Goal: Entertainment & Leisure: Browse casually

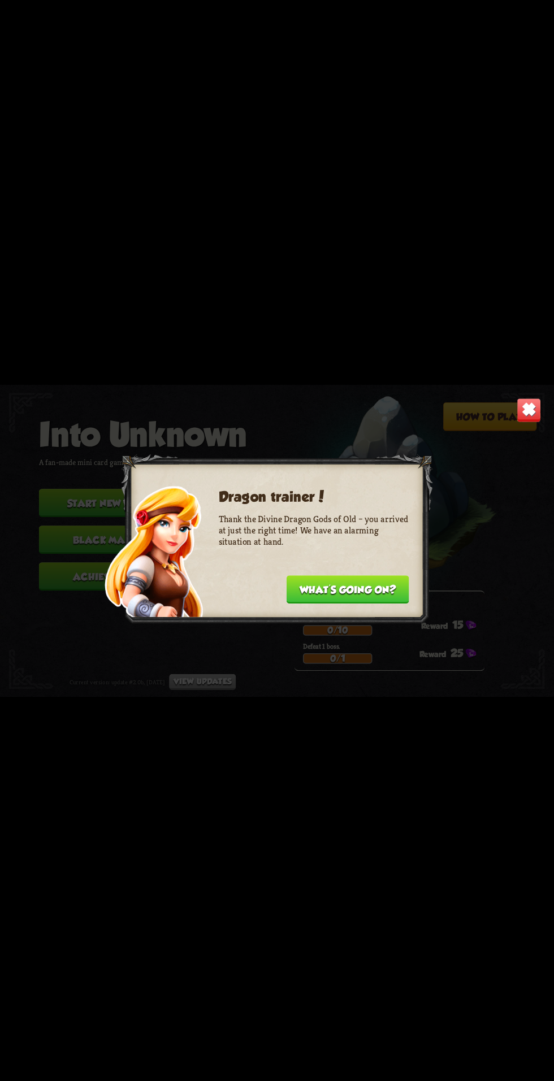
click at [376, 590] on button "What's going on?" at bounding box center [347, 589] width 123 height 28
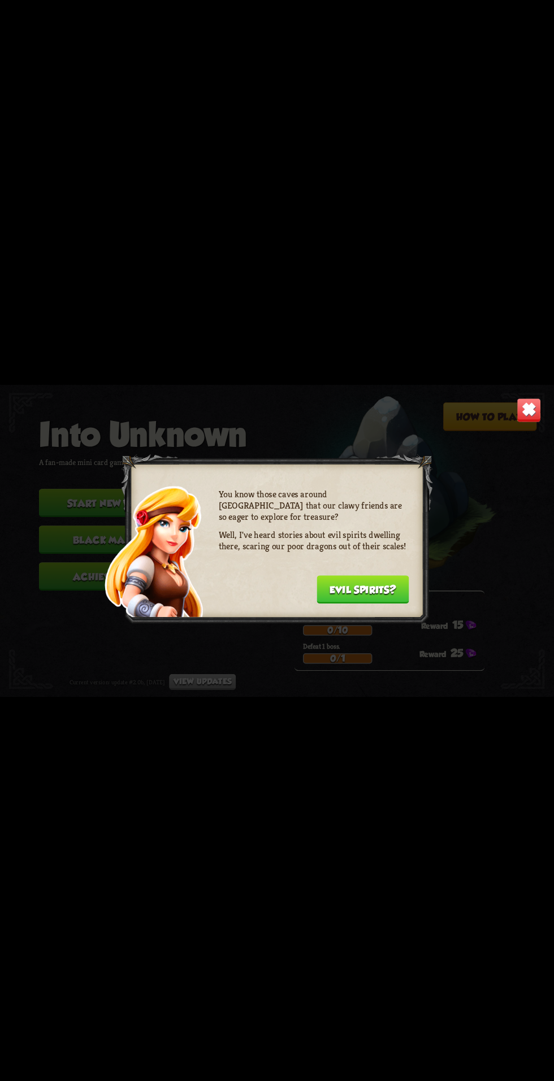
click at [350, 591] on button "Evil spirits?" at bounding box center [362, 589] width 92 height 28
click at [364, 584] on button "Uh-uh..." at bounding box center [377, 589] width 64 height 28
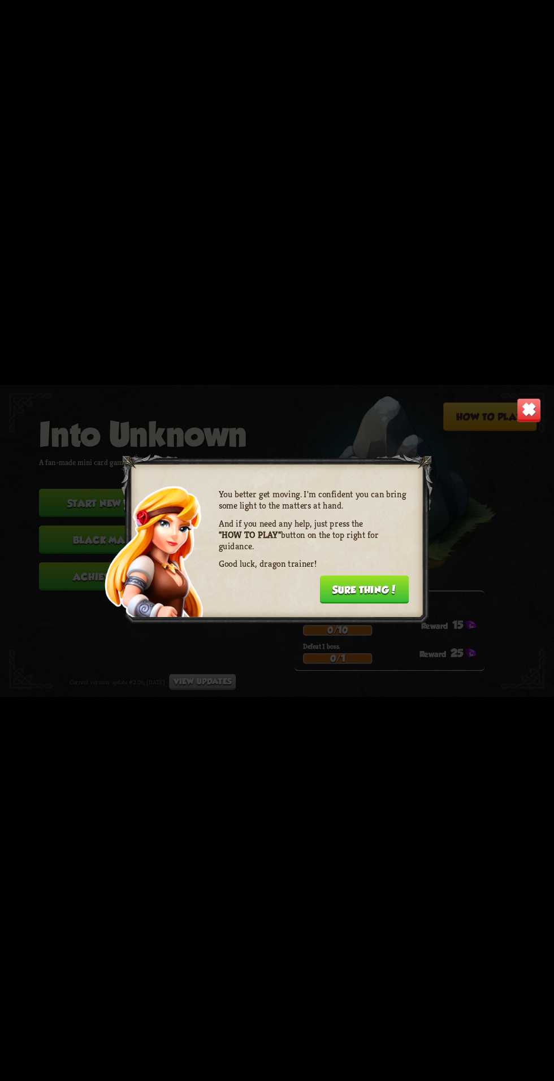
click at [520, 413] on img at bounding box center [528, 410] width 24 height 24
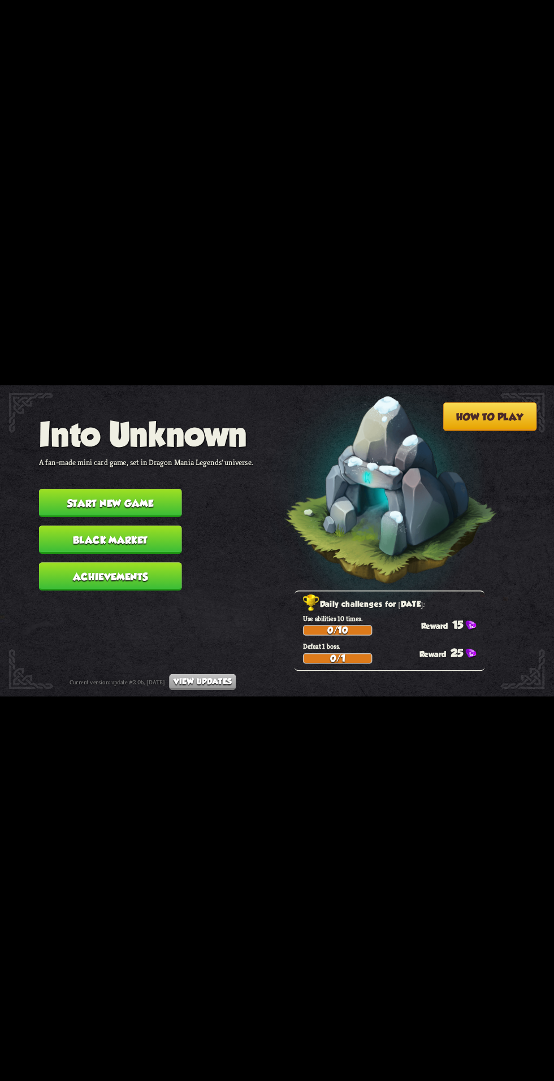
click at [158, 489] on button "Start new game" at bounding box center [110, 503] width 143 height 28
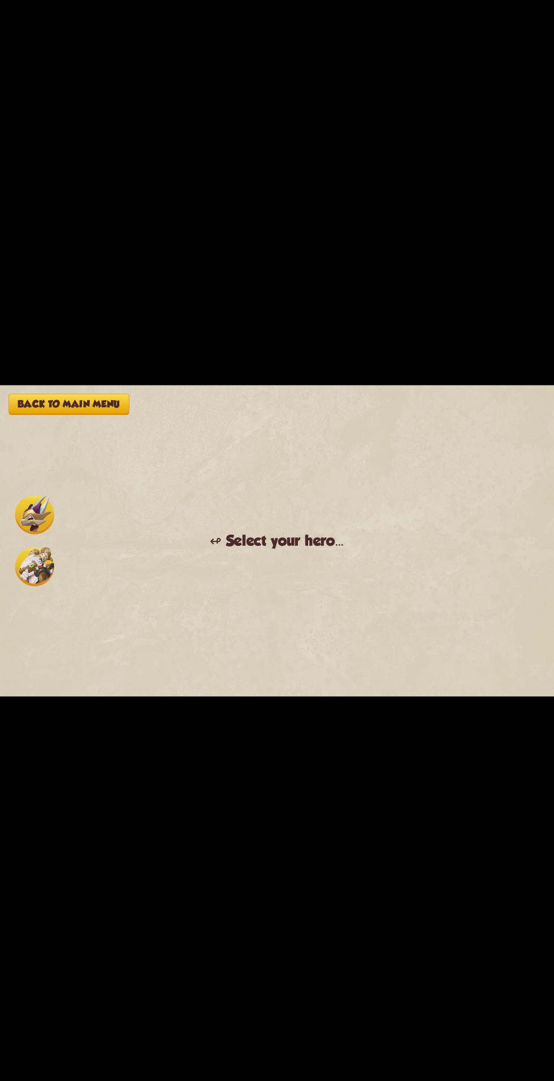
click at [223, 490] on div "Back to main menu ↫ Select your hero... You muster all your courage and set out…" at bounding box center [277, 540] width 554 height 311
click at [43, 568] on img at bounding box center [34, 566] width 39 height 39
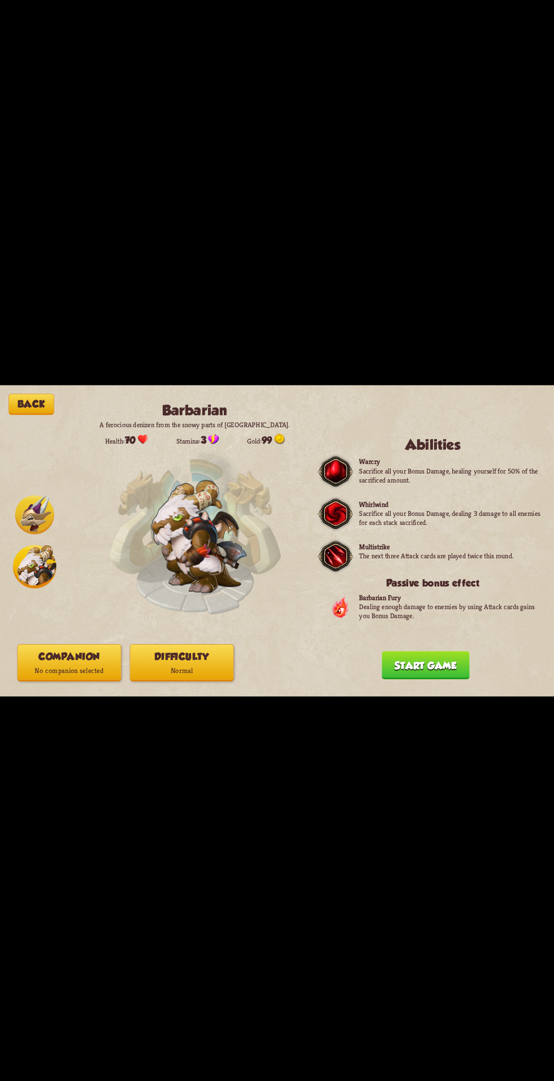
click at [434, 665] on button "Start game" at bounding box center [425, 665] width 88 height 28
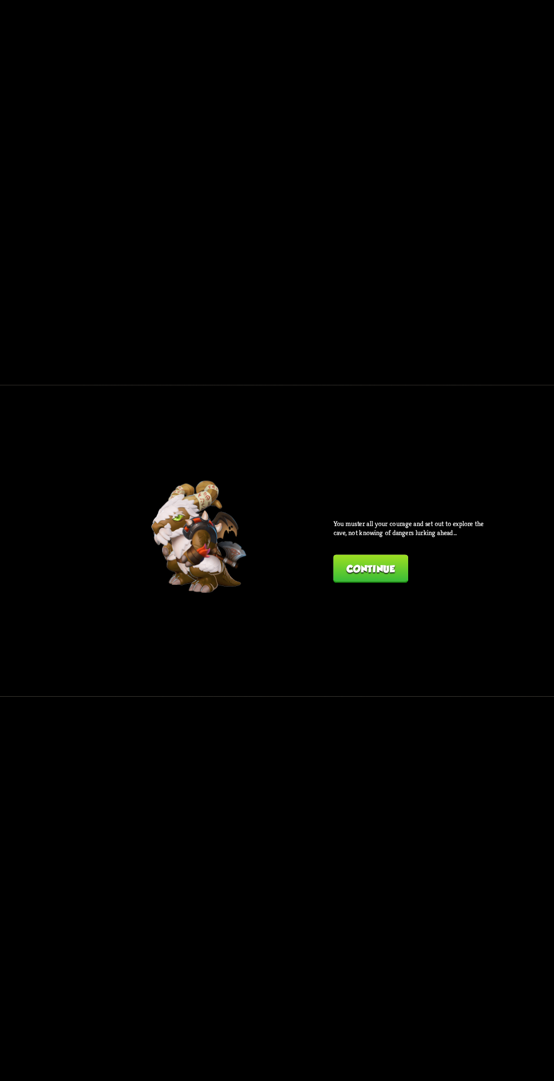
click at [381, 563] on button "Continue" at bounding box center [370, 568] width 75 height 28
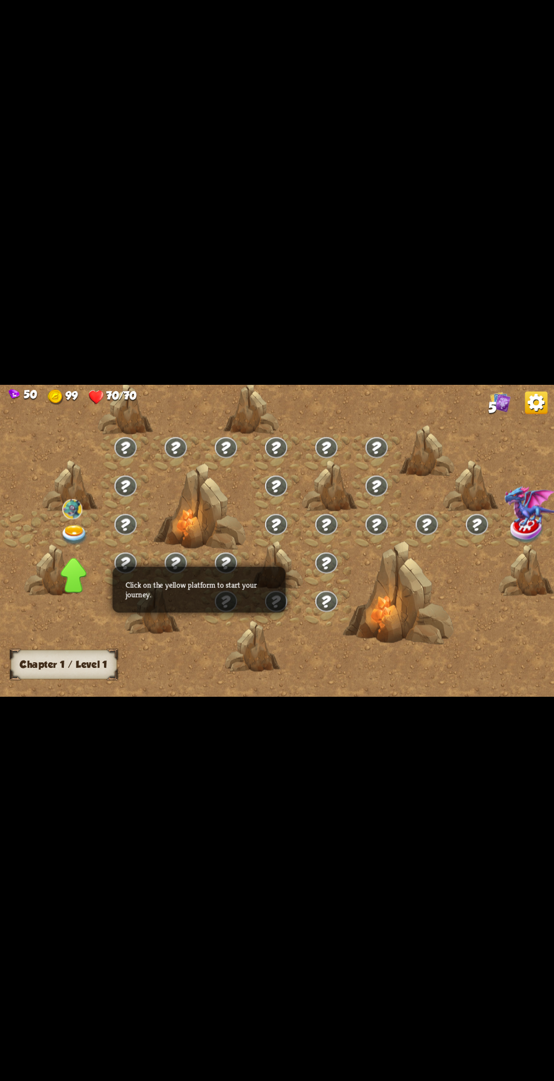
click at [237, 622] on div at bounding box center [252, 646] width 55 height 52
click at [65, 529] on img at bounding box center [74, 535] width 28 height 20
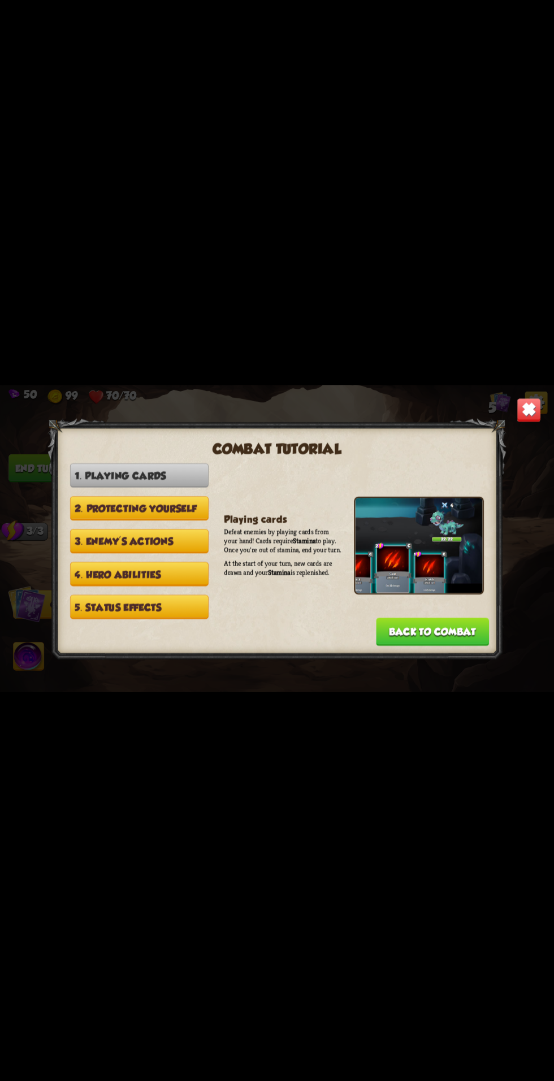
click at [431, 633] on button "Back to combat" at bounding box center [432, 631] width 113 height 28
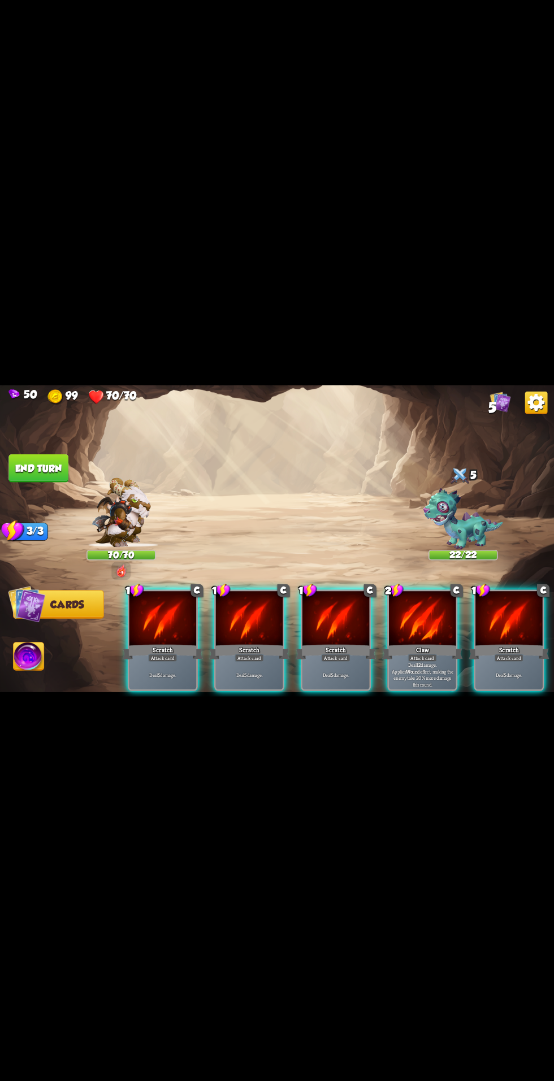
click at [420, 642] on div "Claw" at bounding box center [422, 651] width 80 height 18
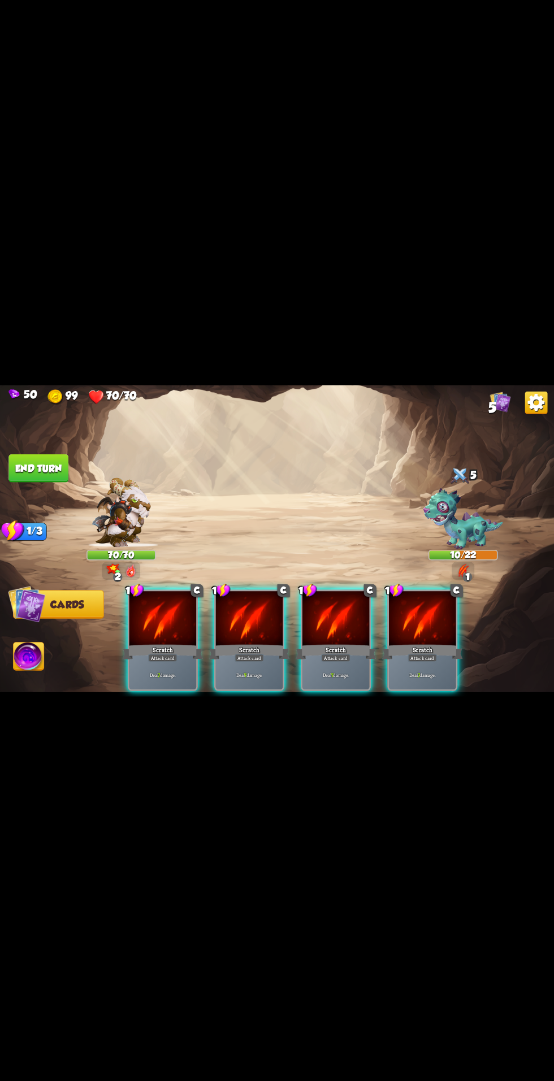
click at [404, 648] on div "Scratch" at bounding box center [422, 651] width 80 height 18
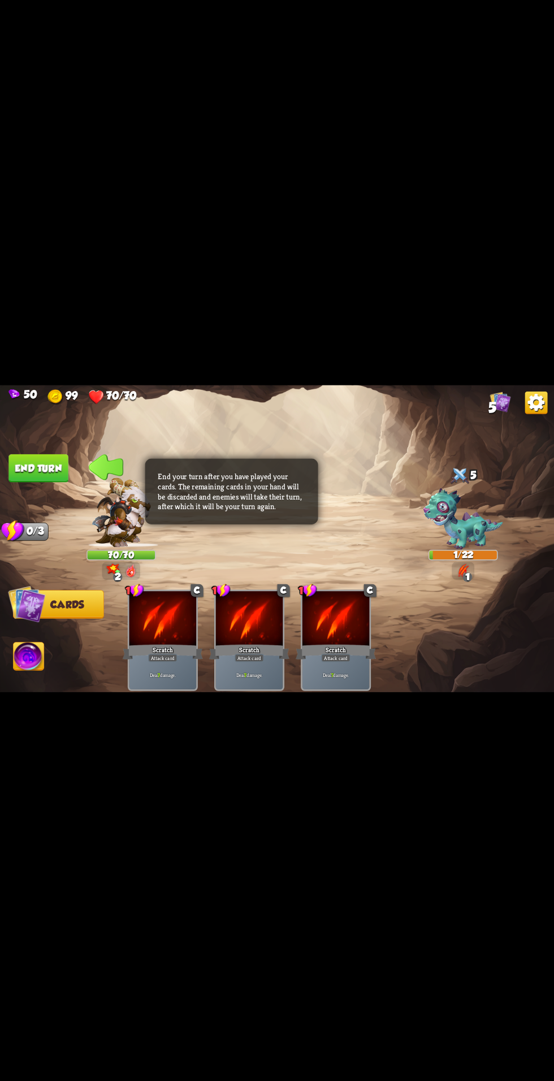
click at [53, 468] on button "End turn" at bounding box center [38, 468] width 60 height 28
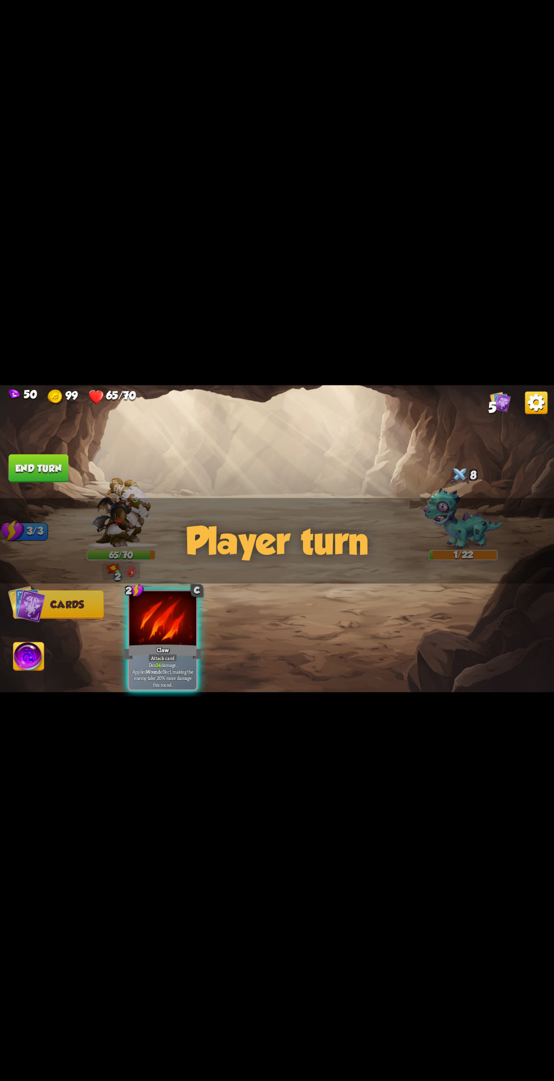
click at [137, 642] on div "Claw" at bounding box center [163, 651] width 80 height 18
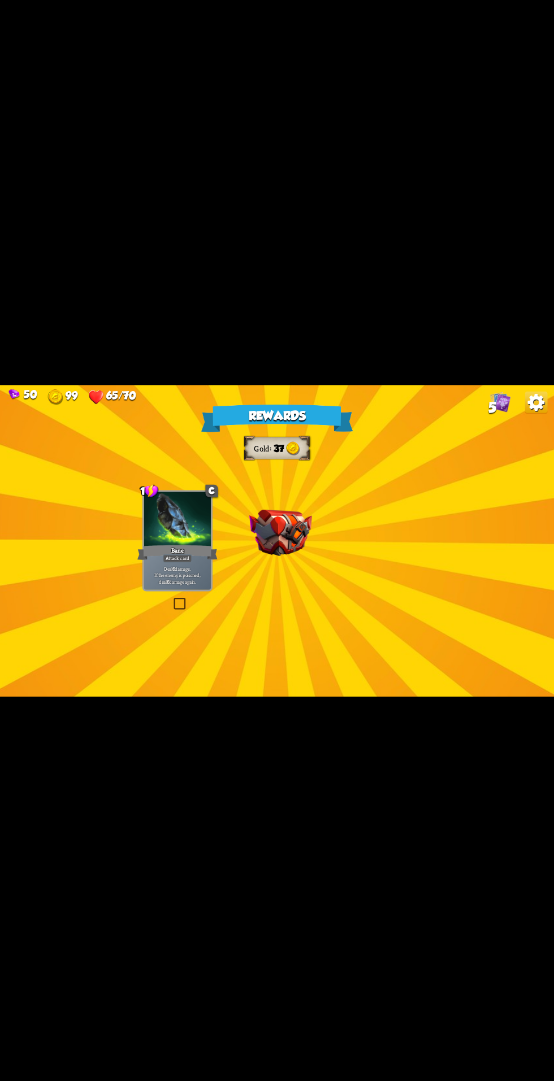
click at [315, 584] on div "Rewards Gold 37 Select a card 1 C Bane Attack card Deal 6 damage. If the enemy …" at bounding box center [277, 540] width 554 height 311
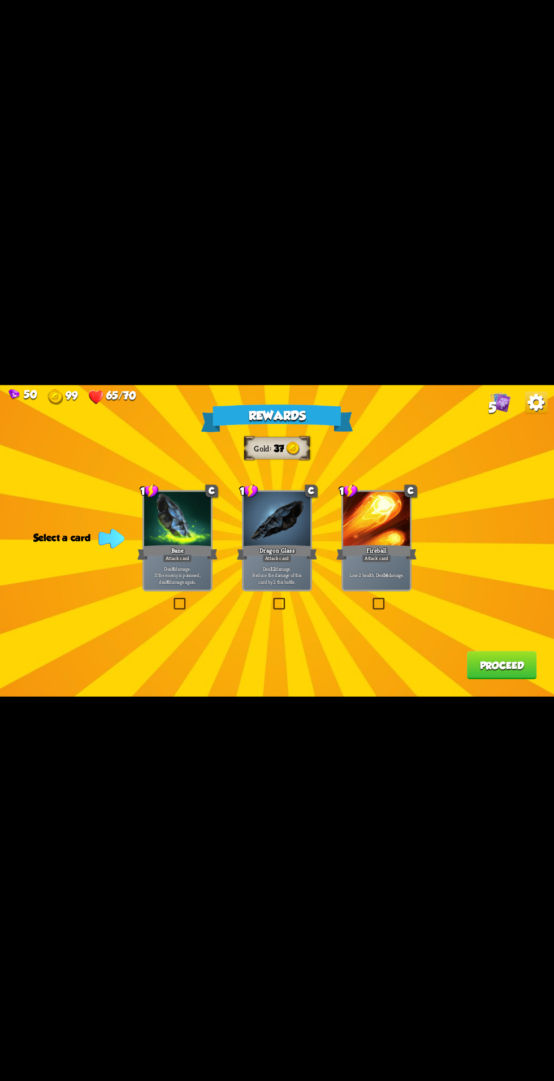
click at [371, 599] on label at bounding box center [371, 599] width 0 height 0
click at [0, 0] on input "checkbox" at bounding box center [0, 0] width 0 height 0
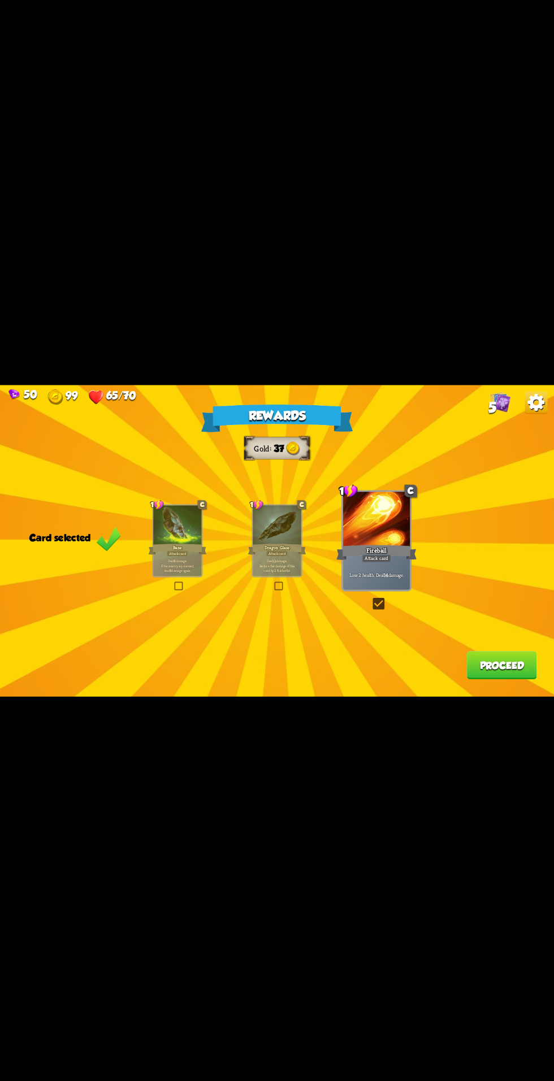
click at [498, 665] on button "Proceed" at bounding box center [502, 665] width 70 height 28
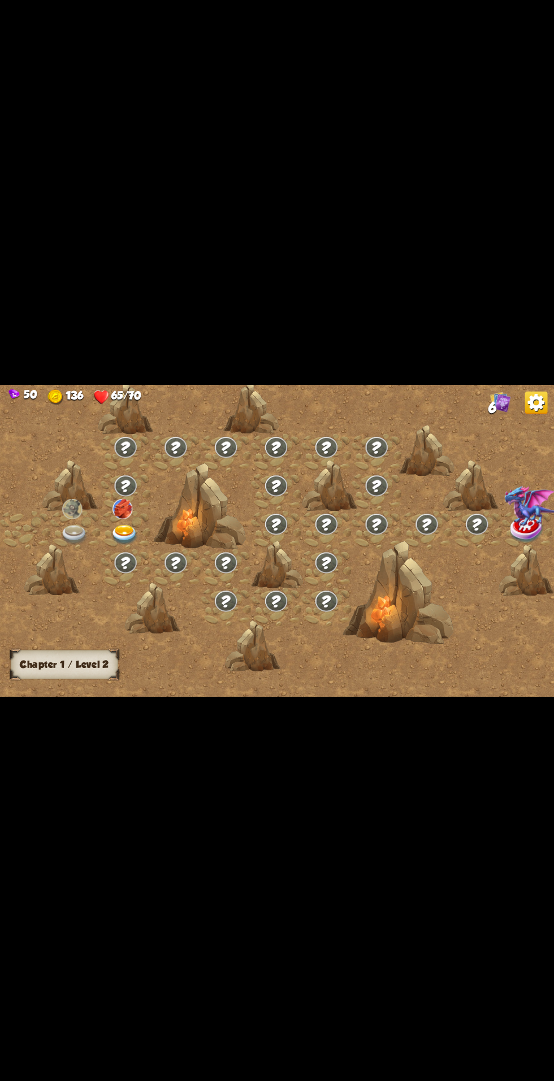
scroll to position [0, 172]
